Goal: Task Accomplishment & Management: Manage account settings

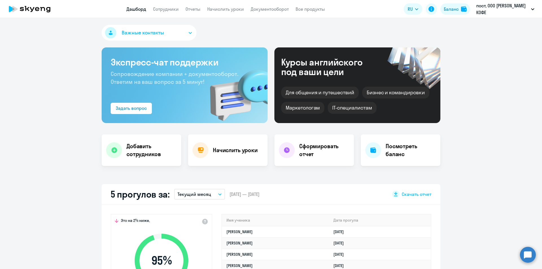
select select "30"
click at [174, 11] on link "Сотрудники" at bounding box center [166, 9] width 26 height 6
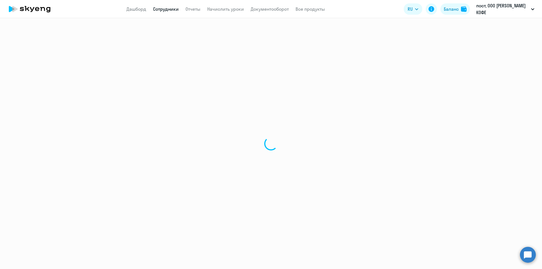
select select "30"
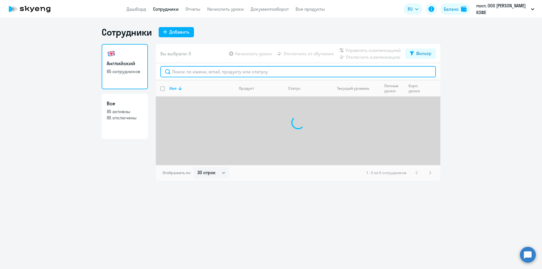
click at [219, 69] on input "text" at bounding box center [297, 71] width 275 height 11
type input "слив"
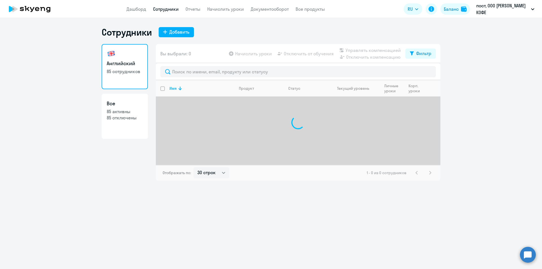
select select "30"
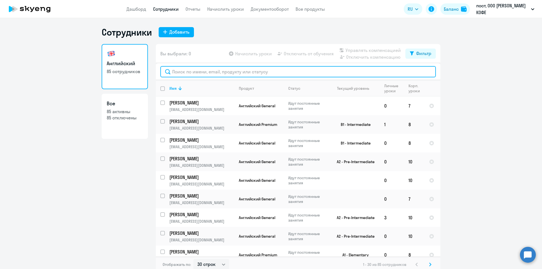
click at [205, 73] on input "text" at bounding box center [297, 71] width 275 height 11
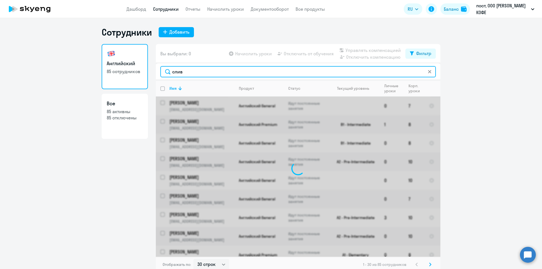
type input "сливк"
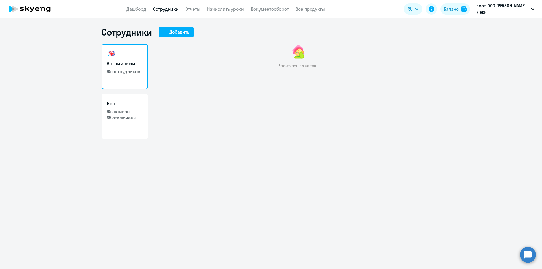
click at [294, 51] on img at bounding box center [298, 52] width 16 height 16
click at [110, 116] on p "85 отключены" at bounding box center [125, 118] width 36 height 6
select select "30"
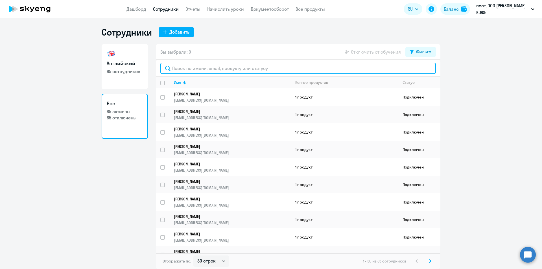
click at [297, 68] on input "text" at bounding box center [297, 68] width 275 height 11
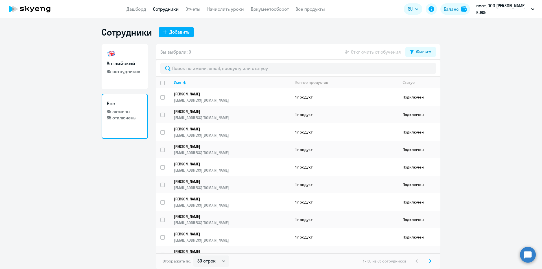
click at [118, 56] on link "Английский 85 сотрудников" at bounding box center [125, 66] width 46 height 45
select select "30"
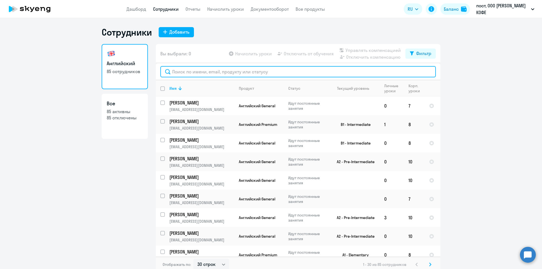
click at [179, 71] on input "text" at bounding box center [297, 71] width 275 height 11
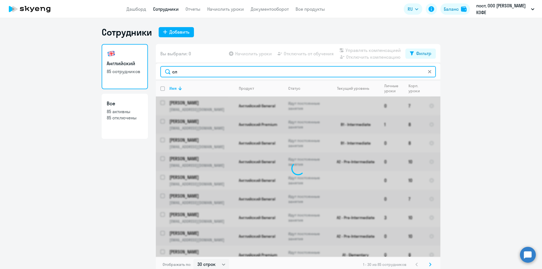
type input "сли"
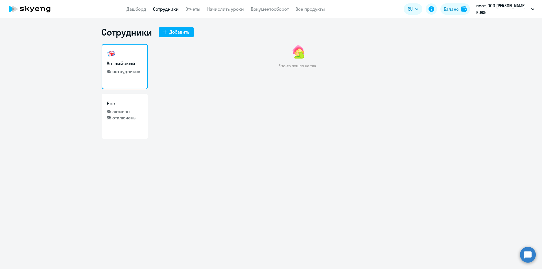
click at [123, 63] on h3 "Английский" at bounding box center [125, 63] width 36 height 7
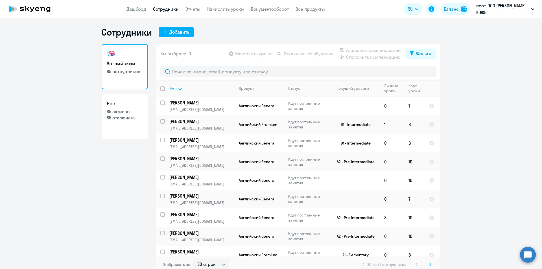
scroll to position [3, 0]
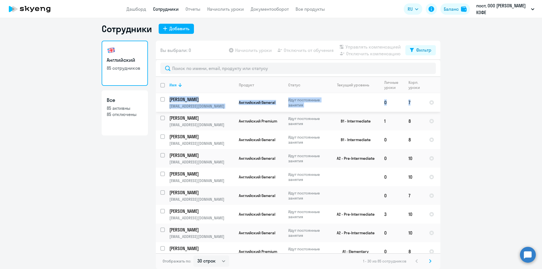
drag, startPoint x: 433, startPoint y: 91, endPoint x: 432, endPoint y: 107, distance: 16.4
click at [456, 107] on ng-component "Сотрудники Добавить Английский 85 сотрудников Все 85 активны 85 отключены Вы вы…" at bounding box center [271, 146] width 542 height 246
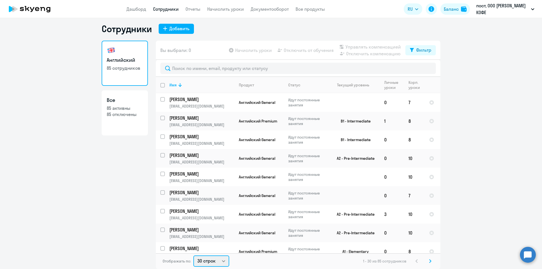
click at [207, 264] on select "30 строк 50 строк 100 строк" at bounding box center [211, 260] width 36 height 11
select select "100"
click at [193, 255] on select "30 строк 50 строк 100 строк" at bounding box center [211, 260] width 36 height 11
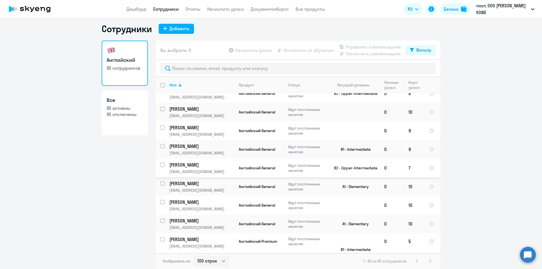
click at [161, 164] on input "select row 22477711" at bounding box center [165, 168] width 11 height 11
checkbox input "true"
click at [284, 53] on div "Начислить уроки Отключить от обучения Управлять компенсацией Отключить компенса…" at bounding box center [317, 50] width 178 height 14
click at [284, 52] on span "Отключить от обучения" at bounding box center [309, 50] width 50 height 7
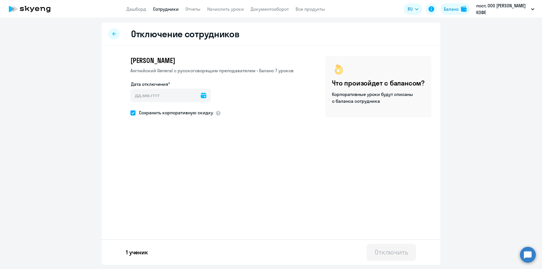
click at [201, 94] on icon at bounding box center [204, 96] width 6 height 6
click at [209, 109] on span "Next month" at bounding box center [206, 113] width 11 height 11
click at [163, 149] on span "1" at bounding box center [161, 148] width 10 height 10
type input "[DATE]"
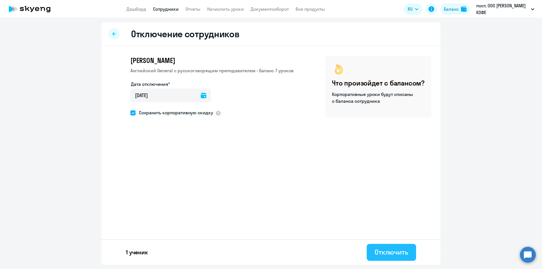
click at [412, 256] on button "Отключить" at bounding box center [391, 252] width 49 height 17
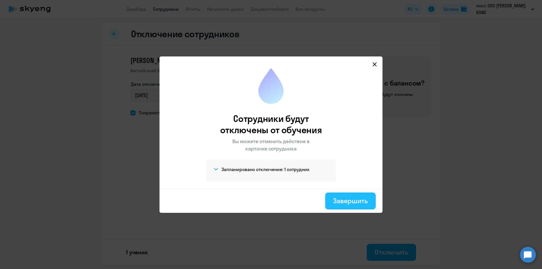
click at [352, 200] on div "Завершить" at bounding box center [350, 200] width 35 height 9
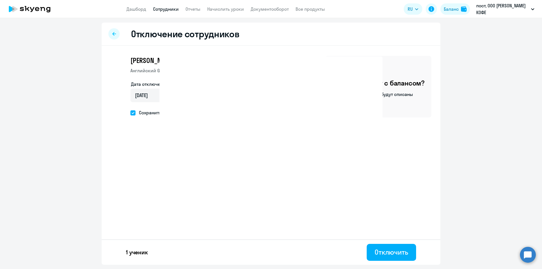
select select "30"
